Goal: Find specific page/section: Find specific page/section

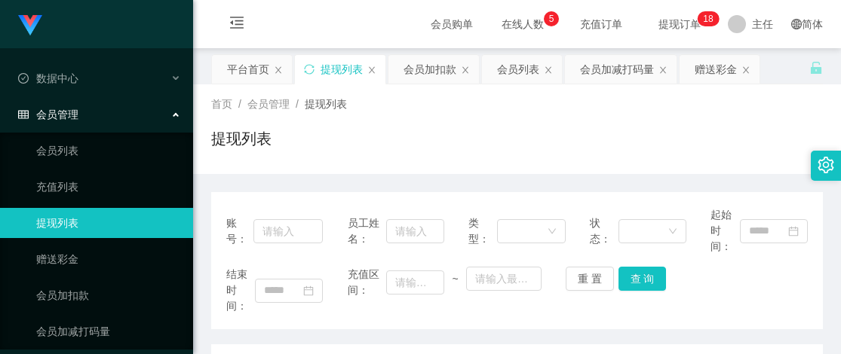
click at [700, 69] on div "赠送彩金" at bounding box center [715, 69] width 42 height 29
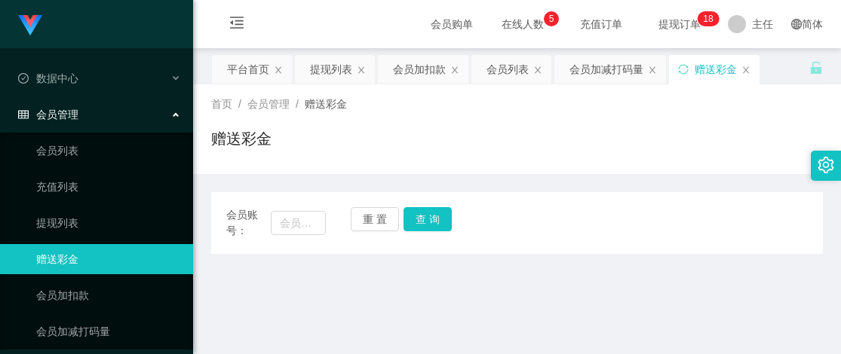
click at [619, 147] on div "赠送彩金" at bounding box center [516, 144] width 611 height 35
drag, startPoint x: 611, startPoint y: 235, endPoint x: 634, endPoint y: 118, distance: 119.0
click at [611, 235] on div "会员账号： 重 置 查 询" at bounding box center [516, 223] width 611 height 32
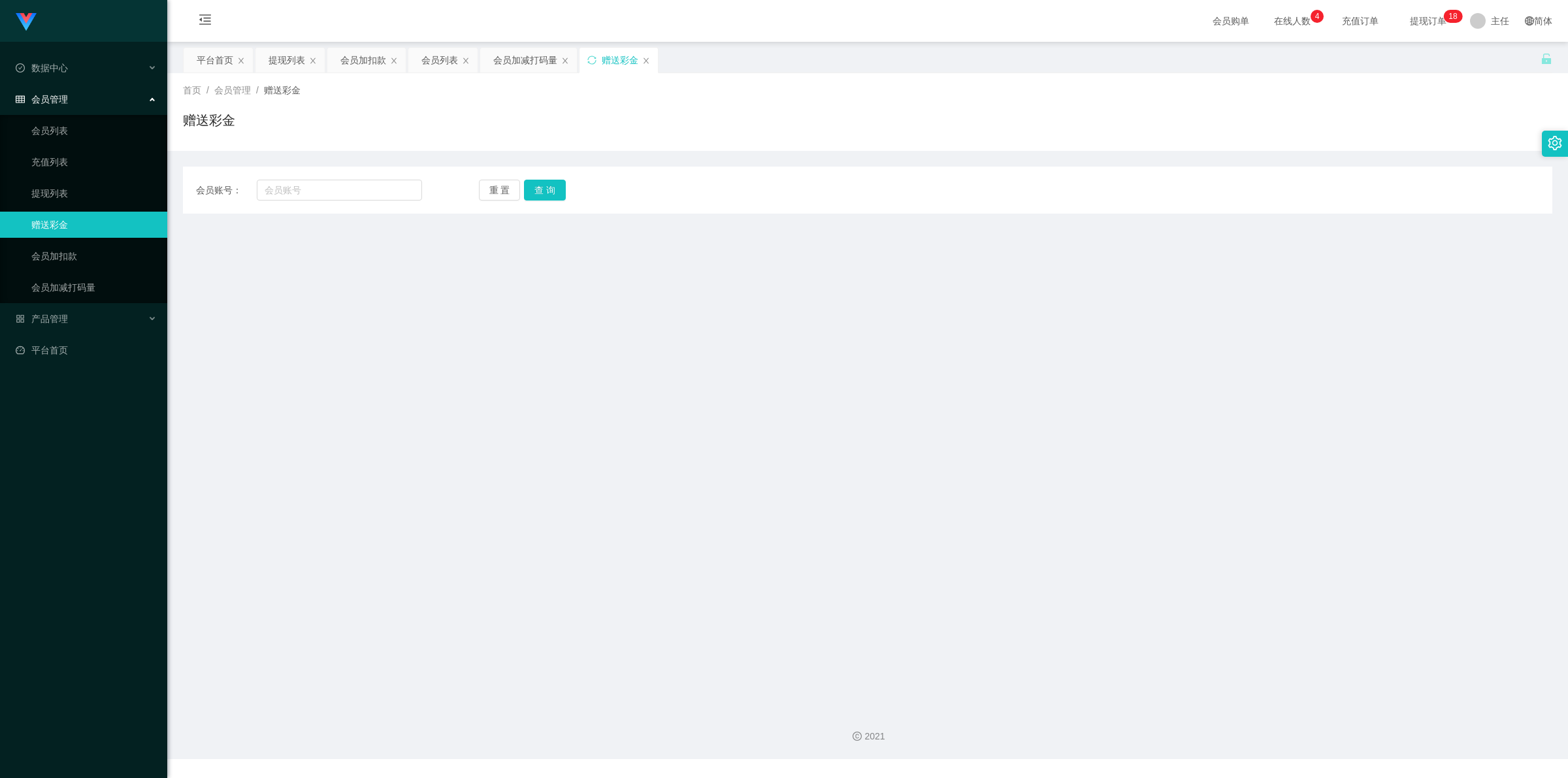
click at [295, 60] on div "提现列表" at bounding box center [287, 60] width 36 height 25
